Goal: Task Accomplishment & Management: Manage account settings

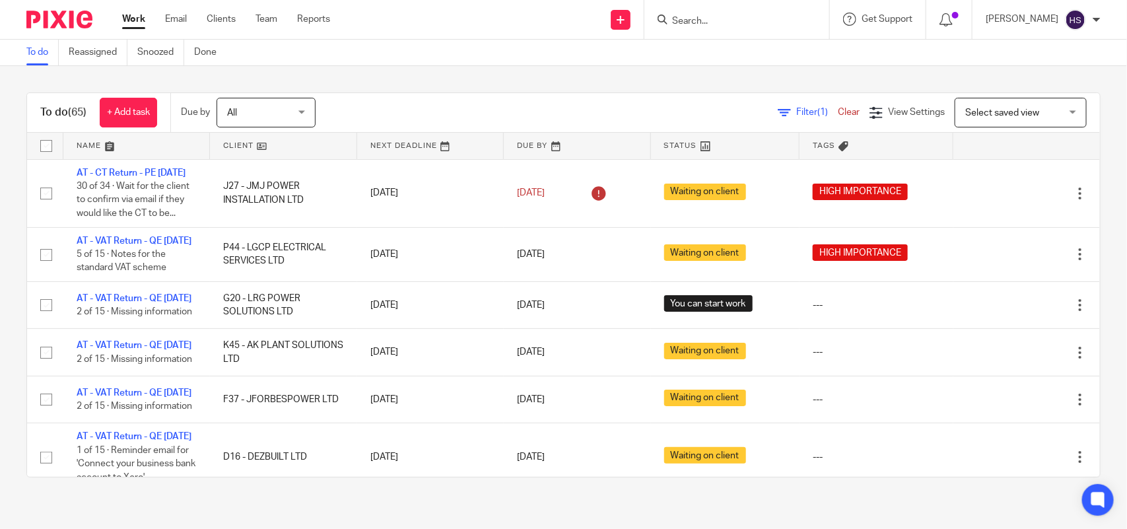
click at [508, 108] on div "Filter (1) Clear View Settings View Settings (1) Filters Clear Save Manage save…" at bounding box center [719, 113] width 761 height 30
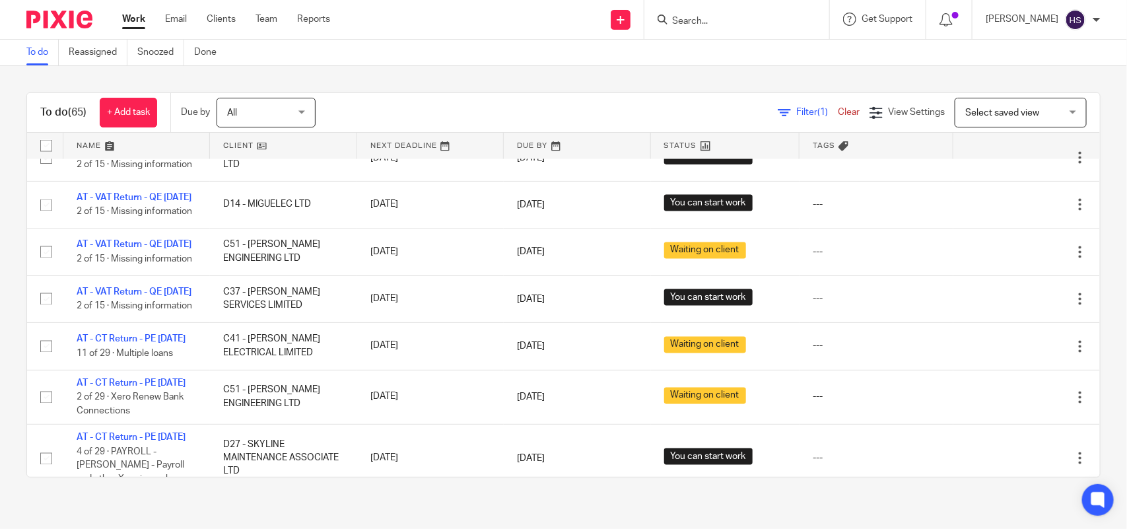
click at [152, 14] on link "AT - VAT Return - QE [DATE]" at bounding box center [134, 9] width 115 height 9
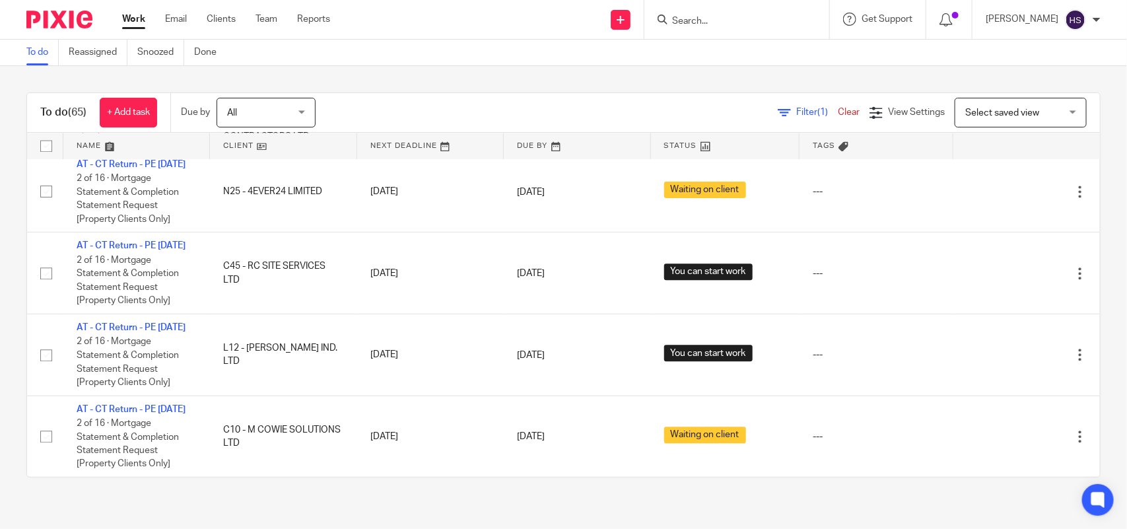
scroll to position [991, 0]
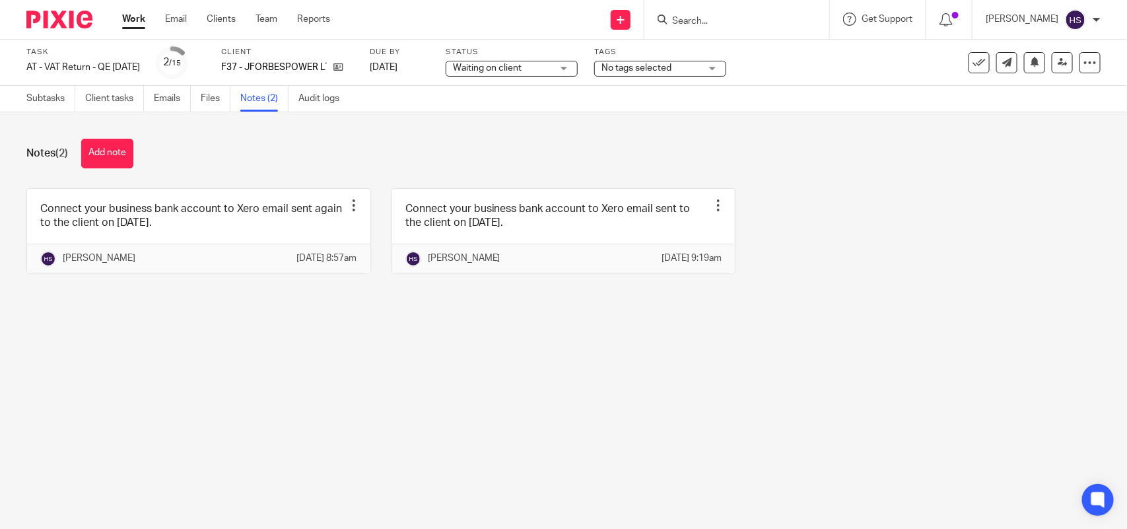
click at [277, 231] on link at bounding box center [198, 231] width 343 height 84
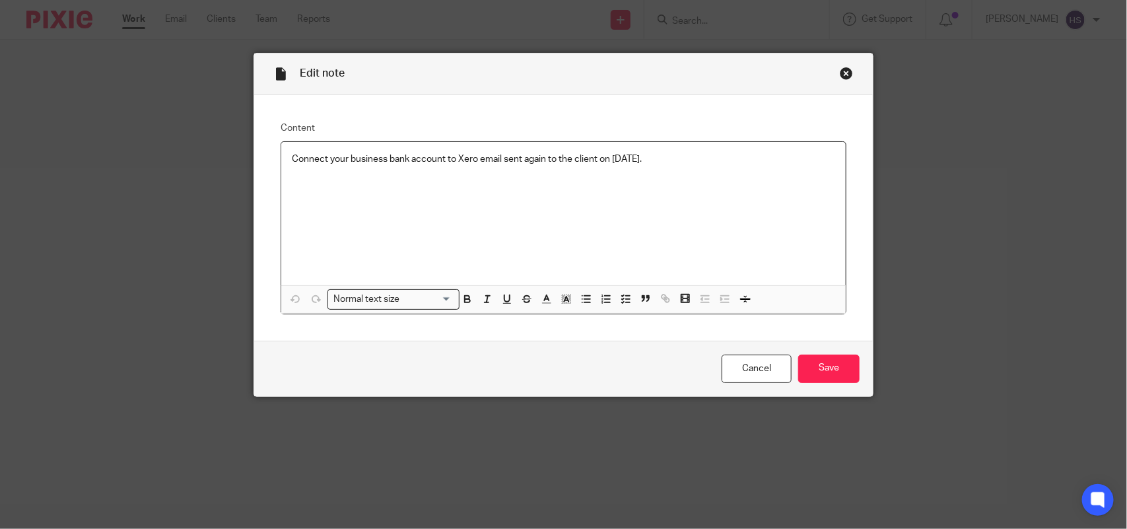
click at [842, 71] on div "Close this dialog window" at bounding box center [845, 73] width 13 height 13
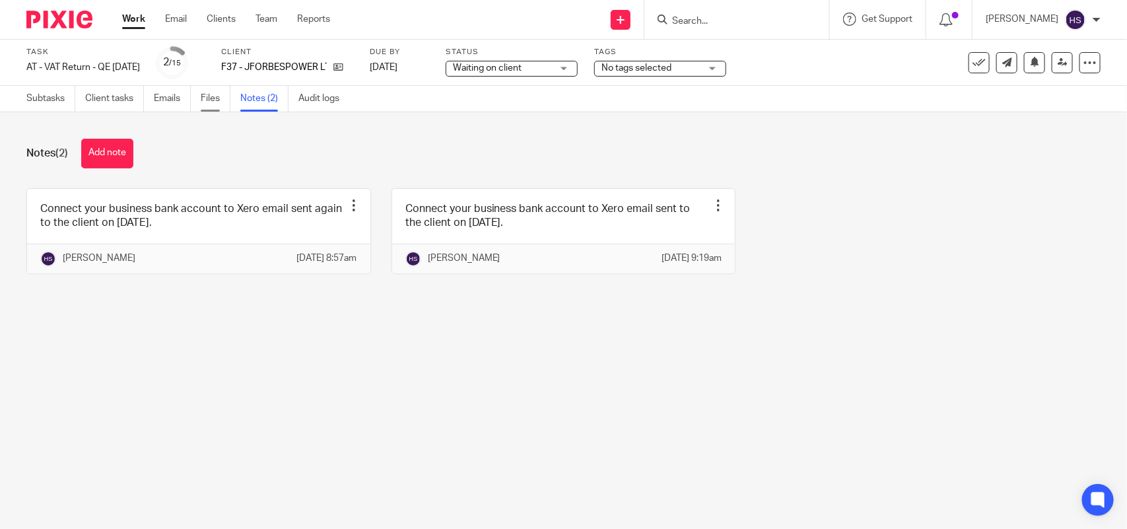
click at [222, 99] on link "Files" at bounding box center [216, 99] width 30 height 26
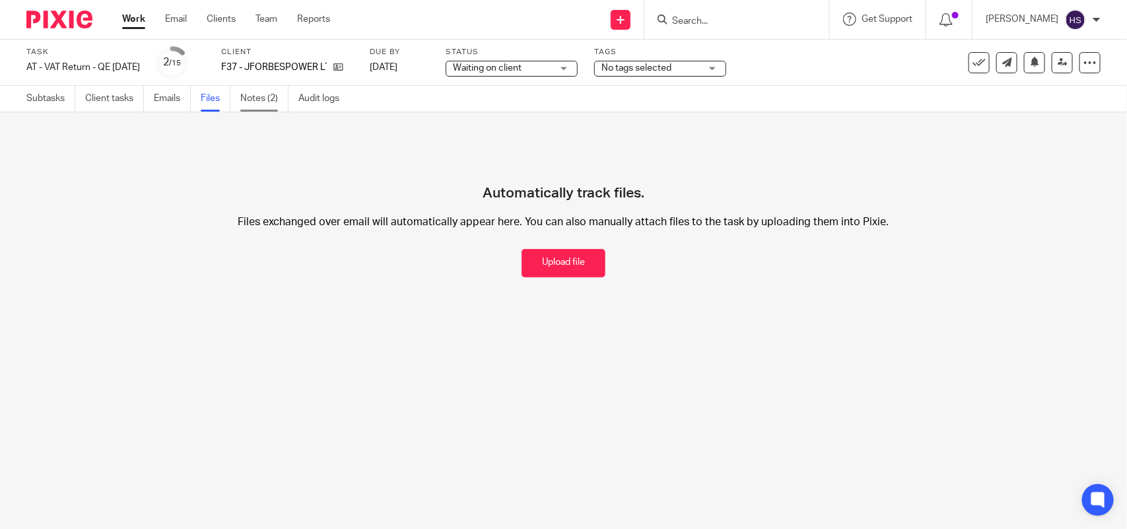
click at [266, 100] on link "Notes (2)" at bounding box center [264, 99] width 48 height 26
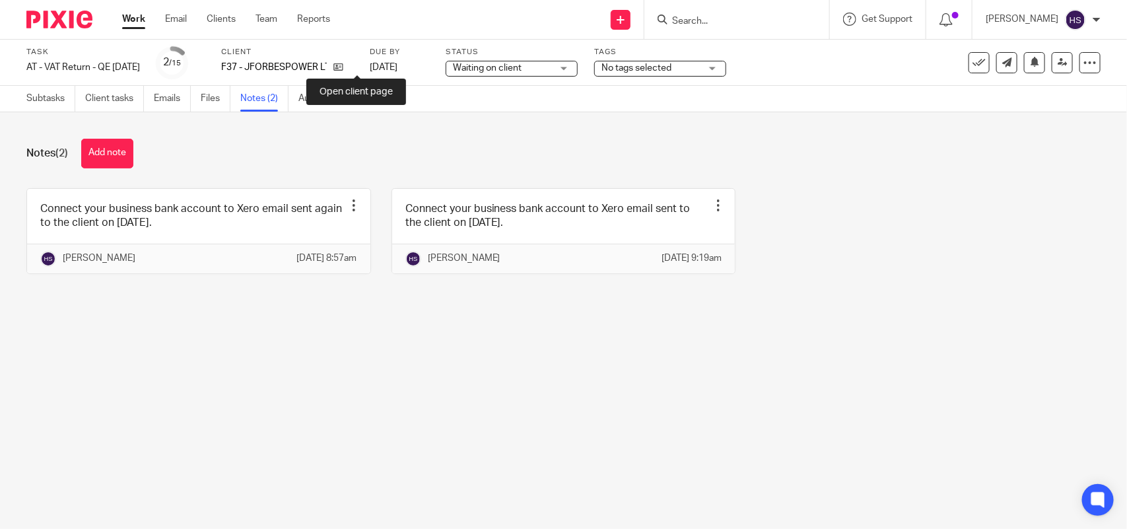
drag, startPoint x: 358, startPoint y: 67, endPoint x: 361, endPoint y: 22, distance: 45.6
click at [164, 94] on link "Emails" at bounding box center [172, 99] width 37 height 26
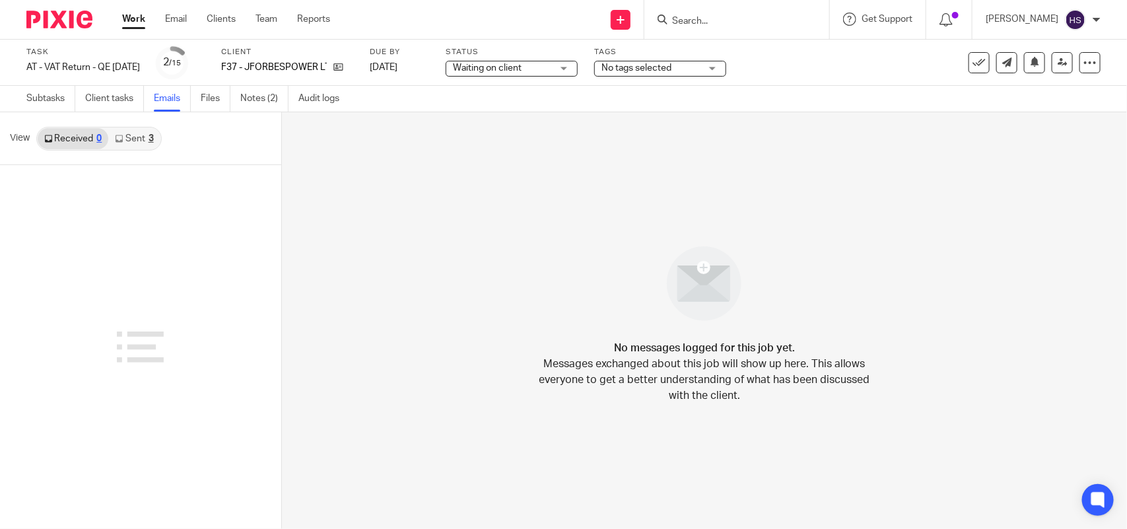
click at [115, 137] on icon at bounding box center [119, 139] width 8 height 8
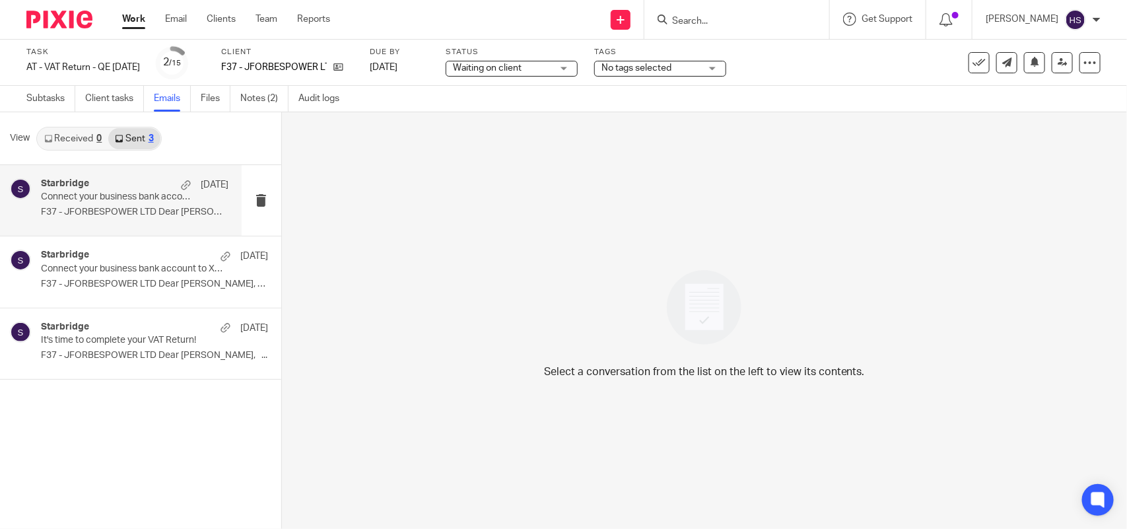
click at [147, 209] on p "F37 - JFORBESPOWER LTD Dear James, We..." at bounding box center [134, 212] width 187 height 11
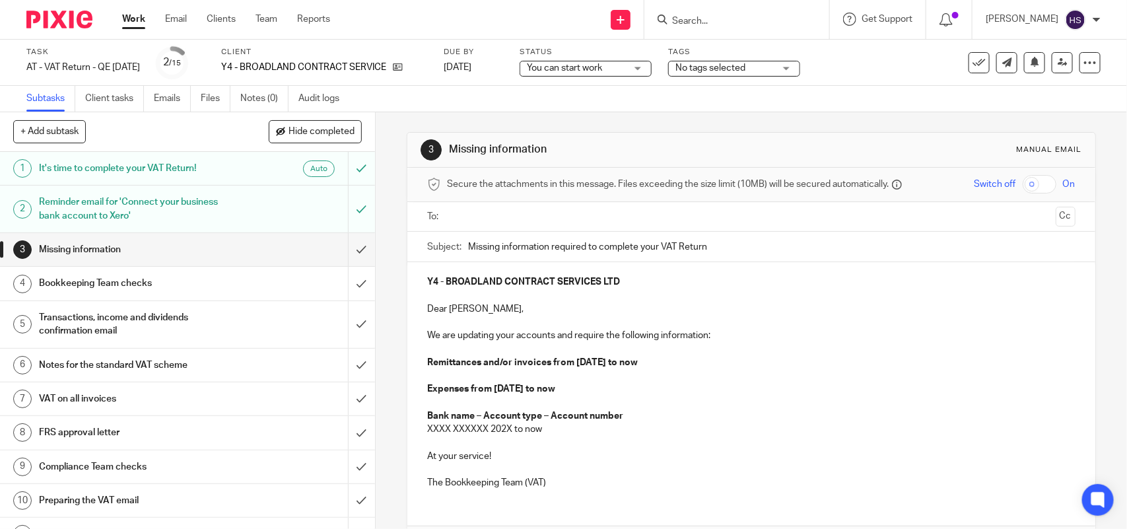
click at [624, 73] on span "You can start work" at bounding box center [576, 68] width 99 height 14
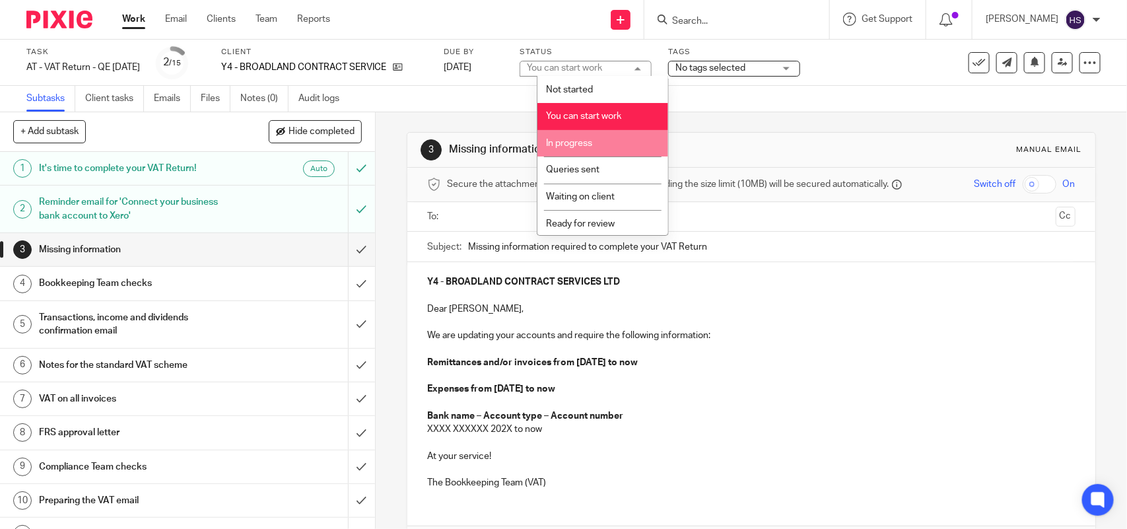
click at [601, 133] on li "In progress" at bounding box center [602, 143] width 131 height 27
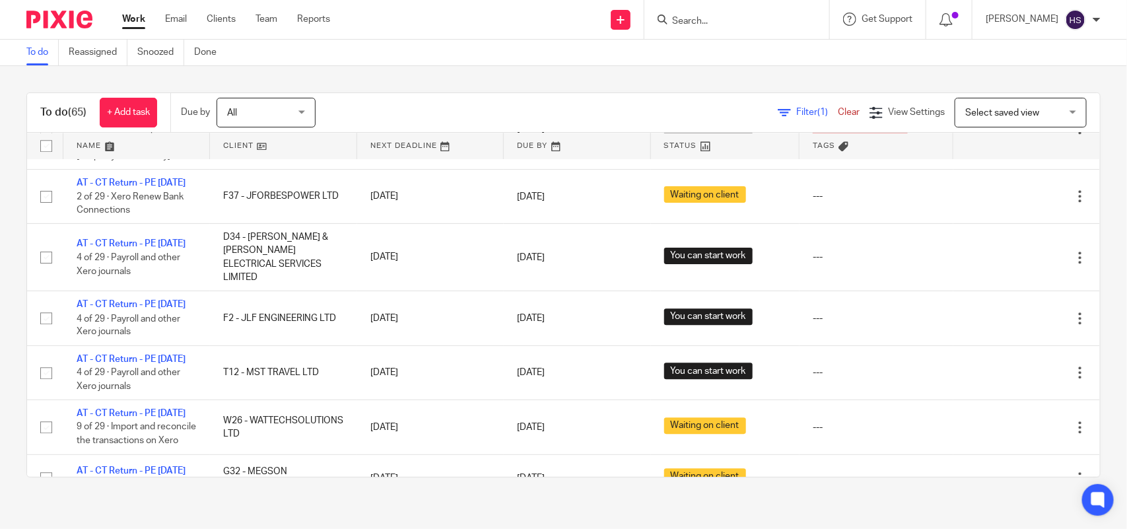
scroll to position [517, 0]
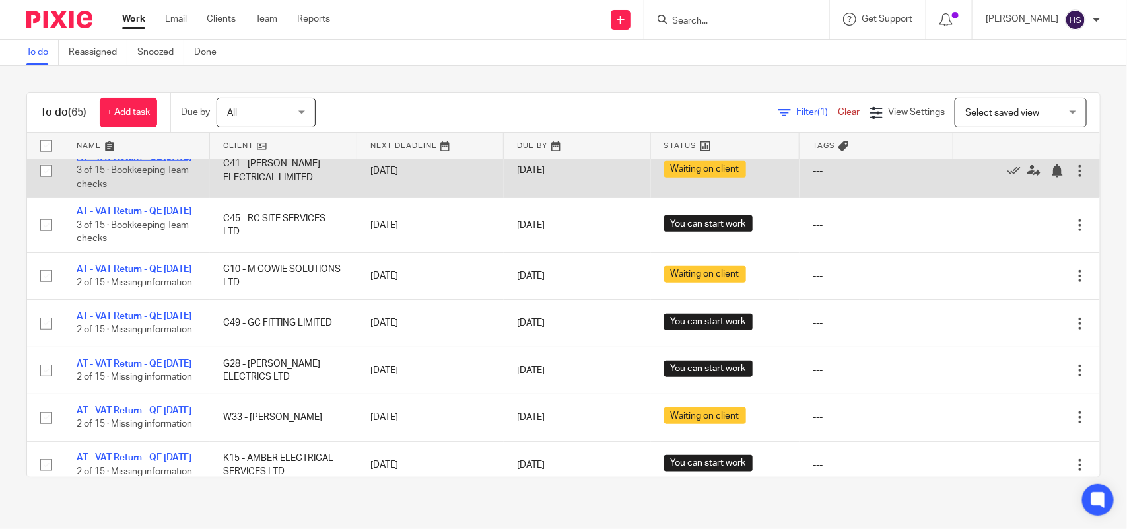
click at [106, 162] on link "AT - VAT Return - QE [DATE]" at bounding box center [134, 156] width 115 height 9
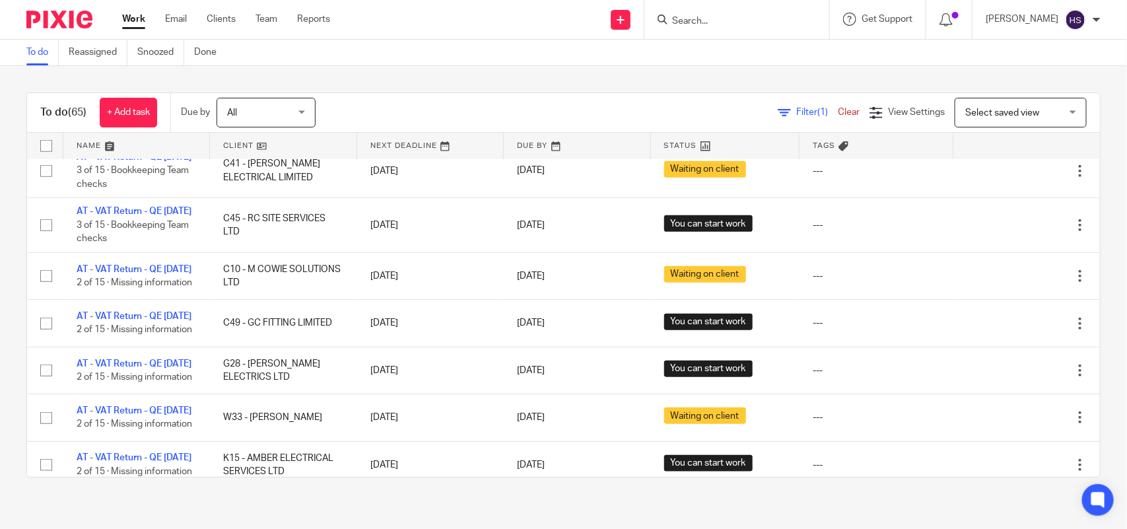
click at [139, 21] on link "Work" at bounding box center [133, 19] width 23 height 13
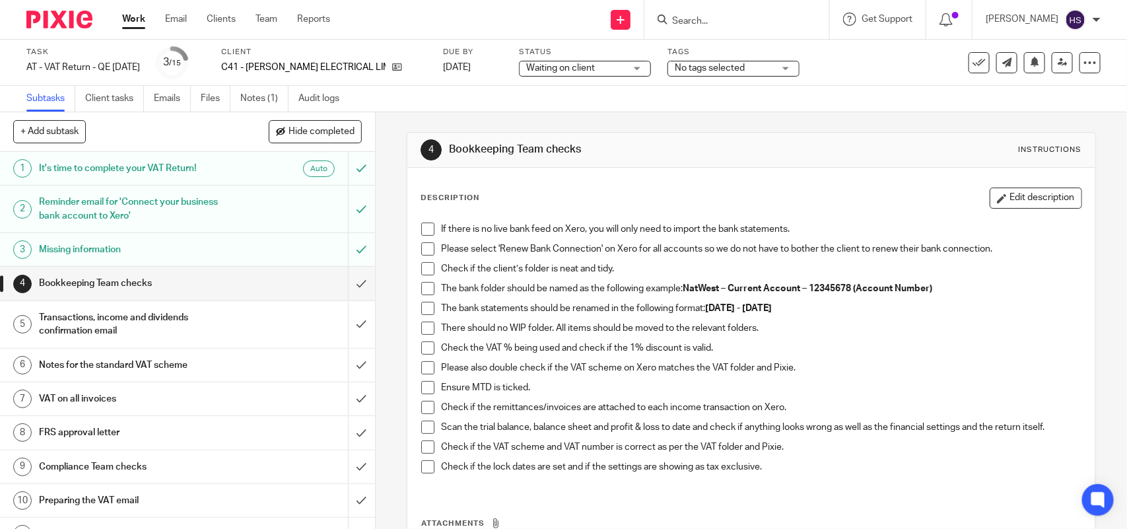
click at [523, 28] on div "Send new email Create task Add client Request signature Get Support Contact Sup…" at bounding box center [738, 19] width 777 height 39
click at [449, 102] on div "Subtasks Client tasks Emails Files Notes (1) Audit logs" at bounding box center [563, 99] width 1127 height 26
drag, startPoint x: 238, startPoint y: 67, endPoint x: 413, endPoint y: 65, distance: 175.6
click at [413, 65] on div "Task AT - VAT Return - QE 30-09-2025 Save AT - VAT Return - QE 30-09-2025 3 /15…" at bounding box center [473, 63] width 895 height 32
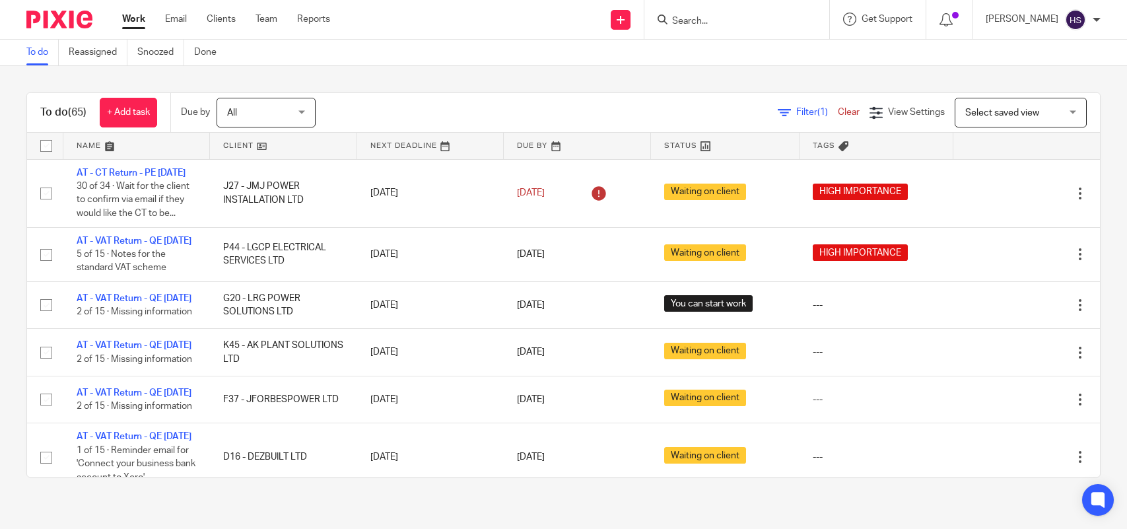
click at [598, 94] on div "To do (65) + Add task Due by All All [DATE] [DATE] This week Next week This mon…" at bounding box center [563, 113] width 1072 height 40
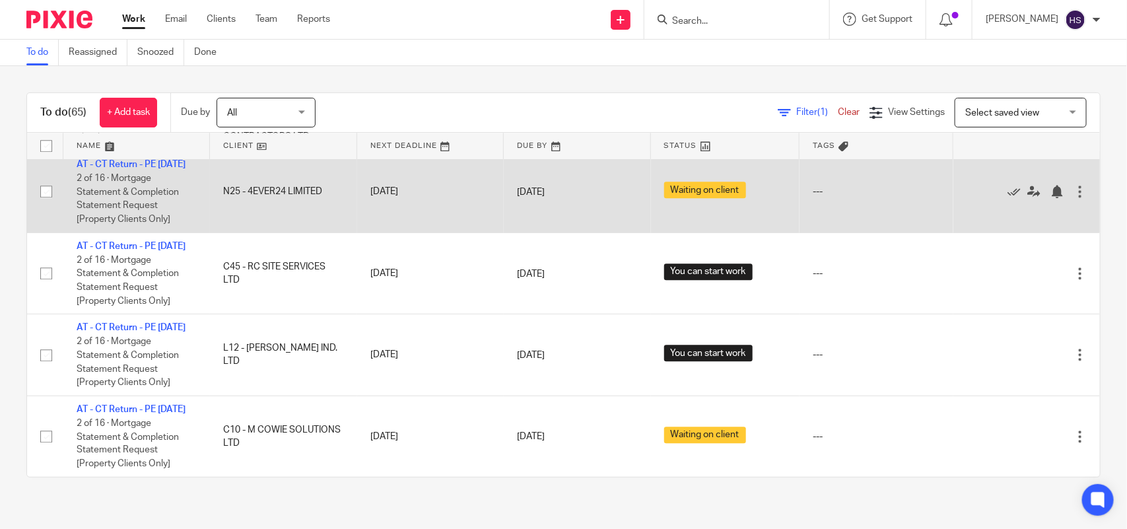
scroll to position [4523, 0]
